Goal: Information Seeking & Learning: Learn about a topic

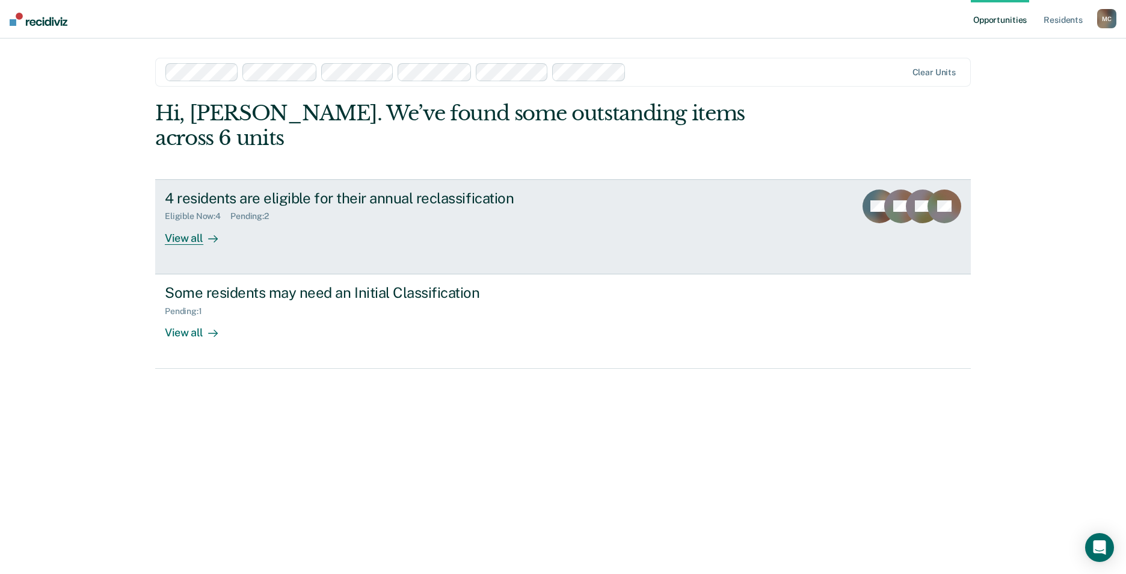
click at [179, 221] on div "View all" at bounding box center [198, 232] width 67 height 23
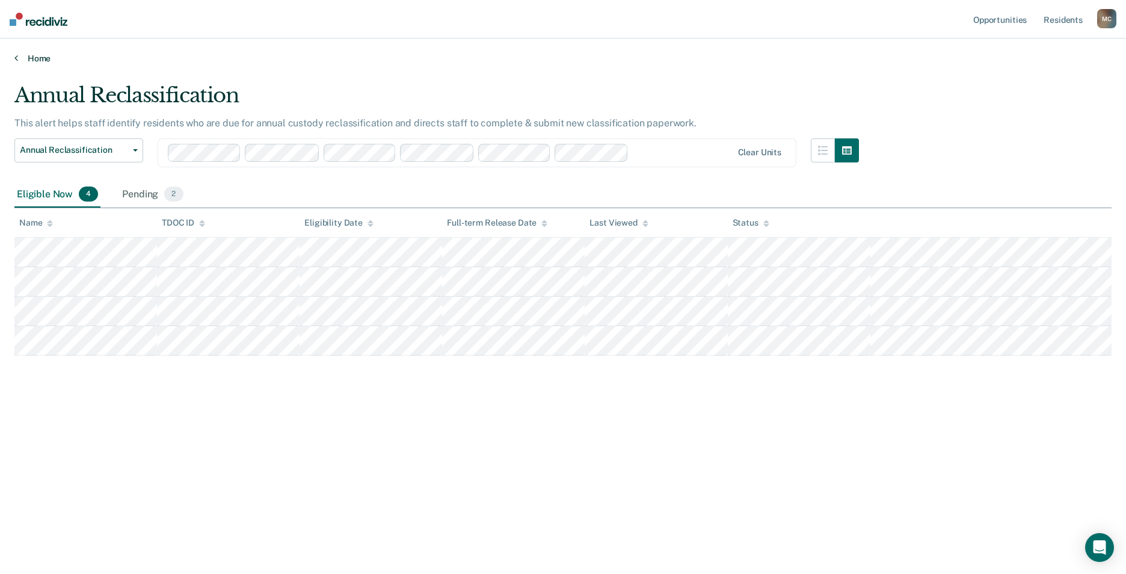
click at [17, 57] on icon at bounding box center [16, 58] width 4 height 10
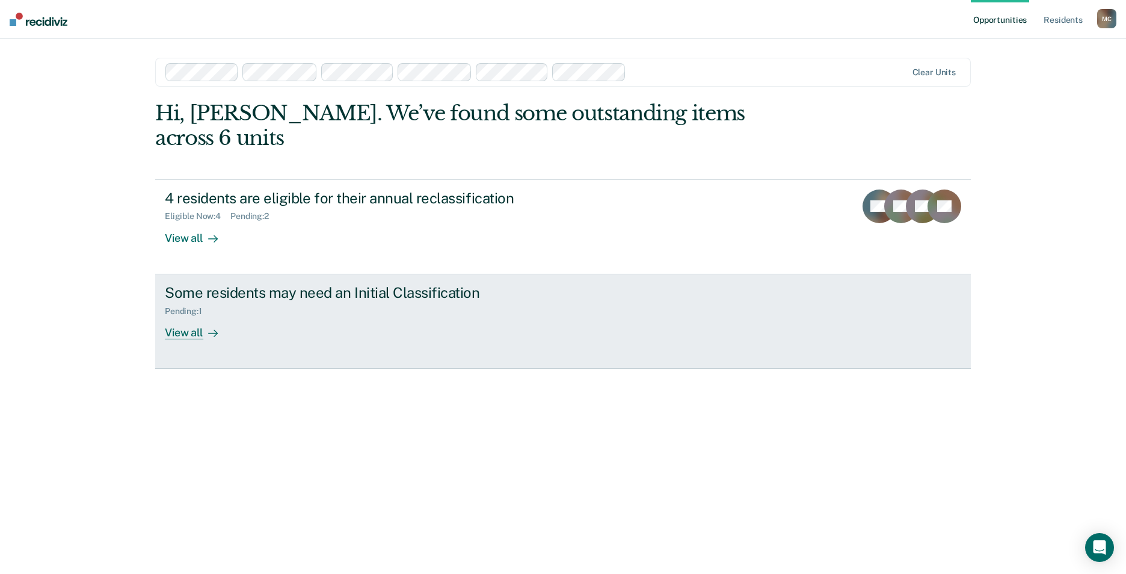
click at [179, 316] on div "View all" at bounding box center [198, 327] width 67 height 23
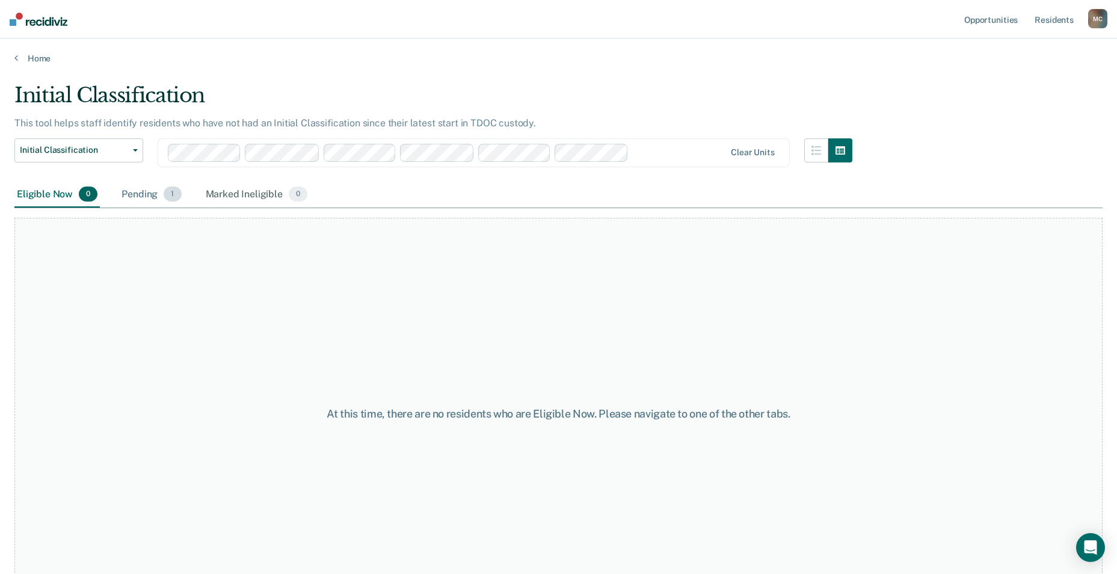
click at [143, 190] on div "Pending 1" at bounding box center [151, 195] width 64 height 26
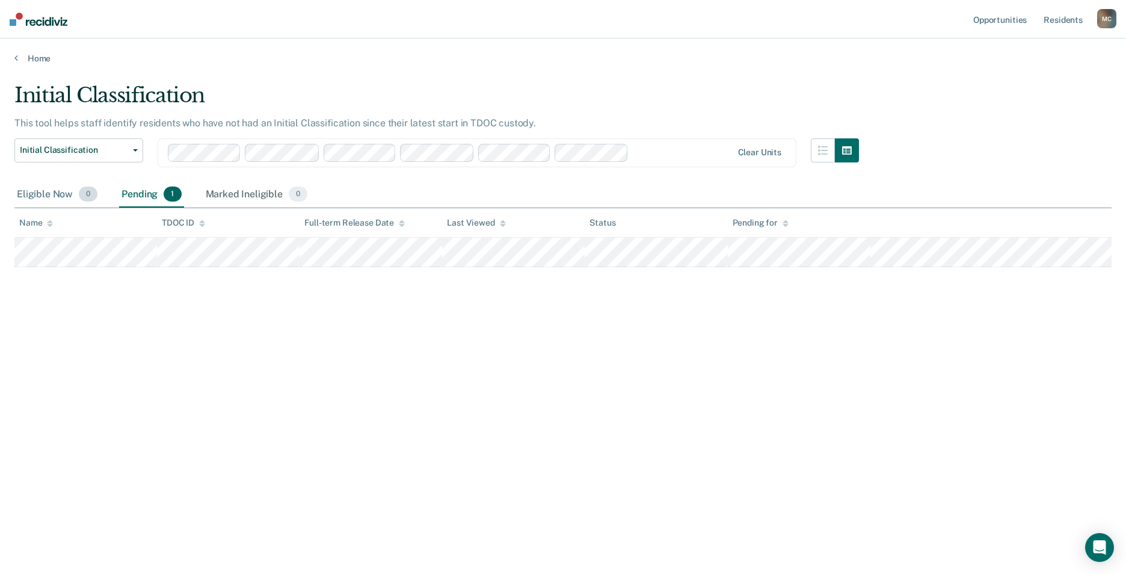
click at [32, 197] on div "Eligible Now 0" at bounding box center [56, 195] width 85 height 26
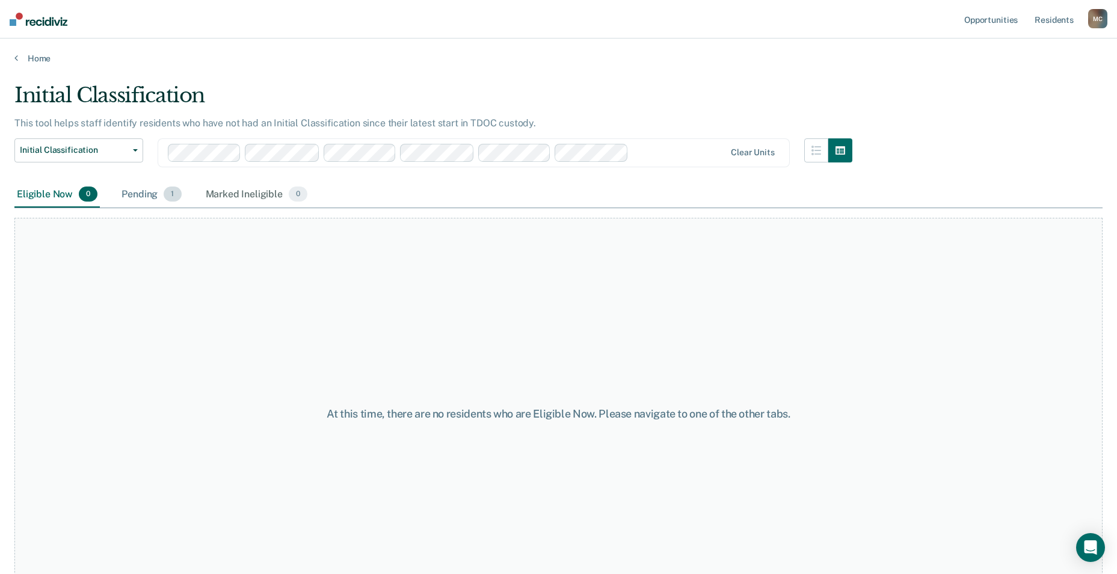
click at [141, 194] on div "Pending 1" at bounding box center [151, 195] width 64 height 26
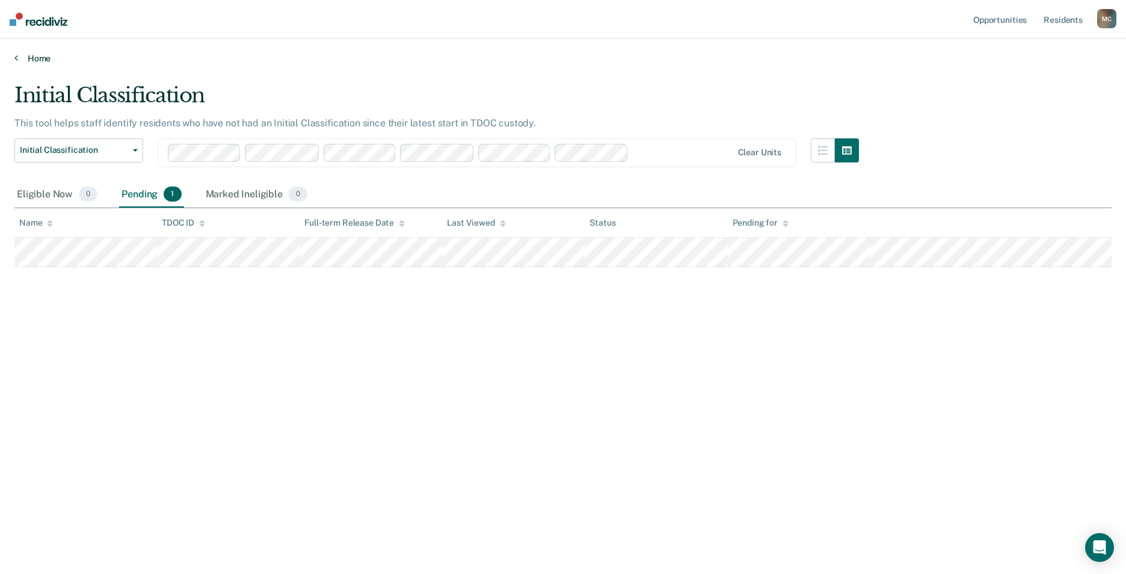
click at [17, 60] on icon at bounding box center [16, 58] width 4 height 10
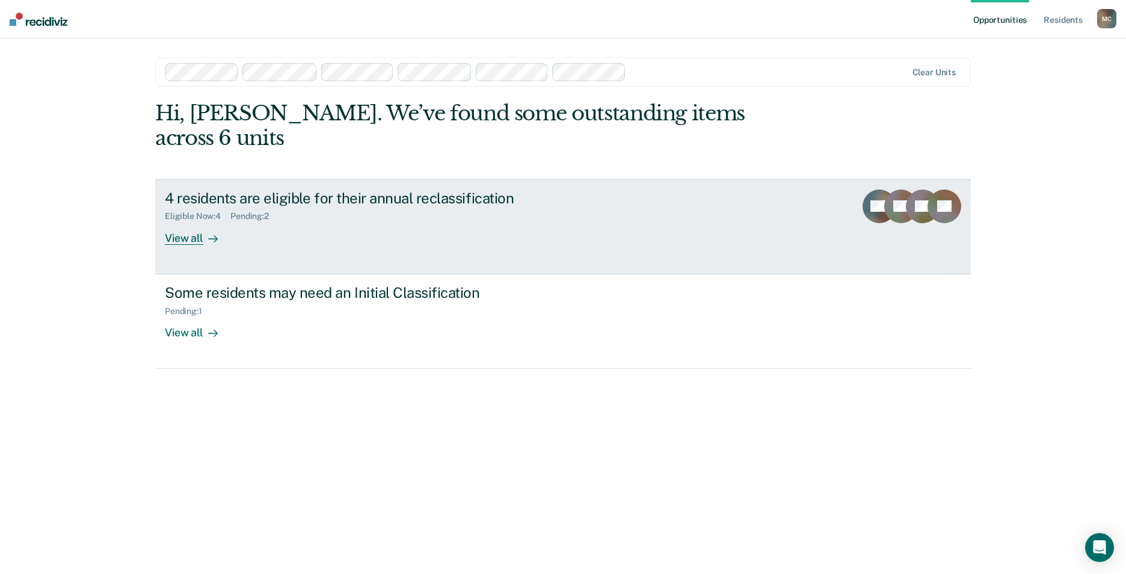
click at [170, 221] on div "View all" at bounding box center [198, 232] width 67 height 23
